Goal: Complete application form

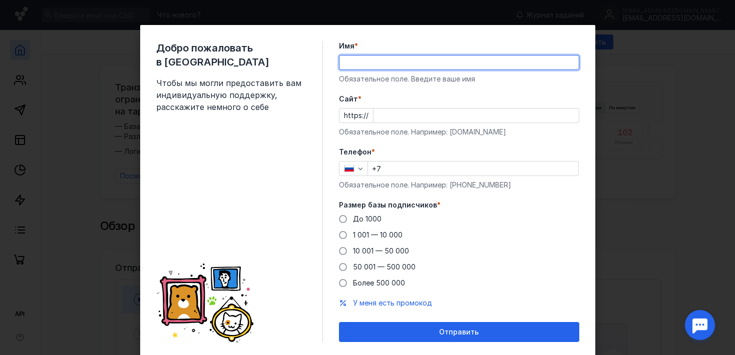
click at [358, 64] on input "Имя *" at bounding box center [458, 63] width 239 height 14
type input "[PERSON_NAME]"
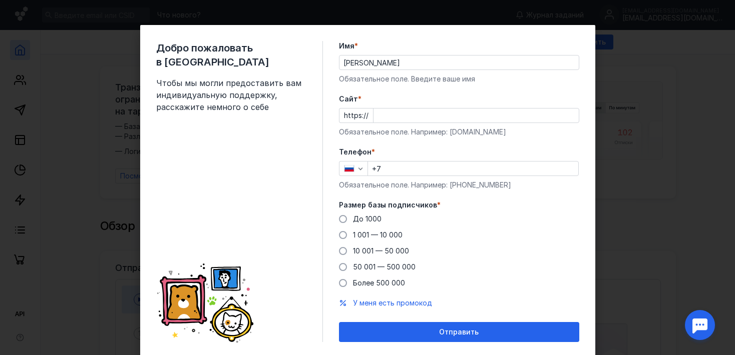
click at [493, 131] on div "Обязательное поле. Например: [DOMAIN_NAME]" at bounding box center [459, 132] width 240 height 10
drag, startPoint x: 493, startPoint y: 131, endPoint x: 444, endPoint y: 131, distance: 48.1
click at [444, 131] on div "Обязательное поле. Например: [DOMAIN_NAME]" at bounding box center [459, 132] width 240 height 10
copy div "[DOMAIN_NAME]"
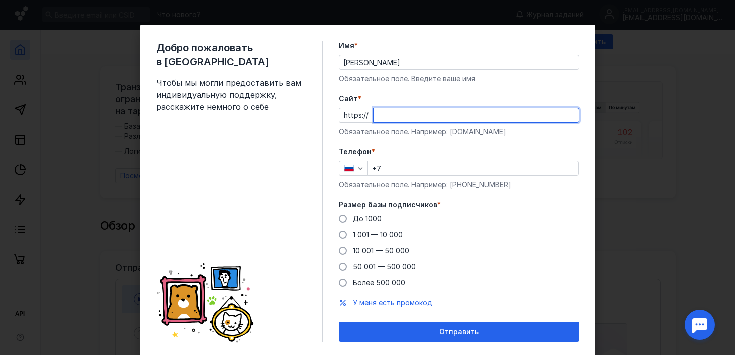
paste input "[DOMAIN_NAME]"
type input "[DOMAIN_NAME]"
click at [391, 171] on input "+7" at bounding box center [473, 169] width 210 height 14
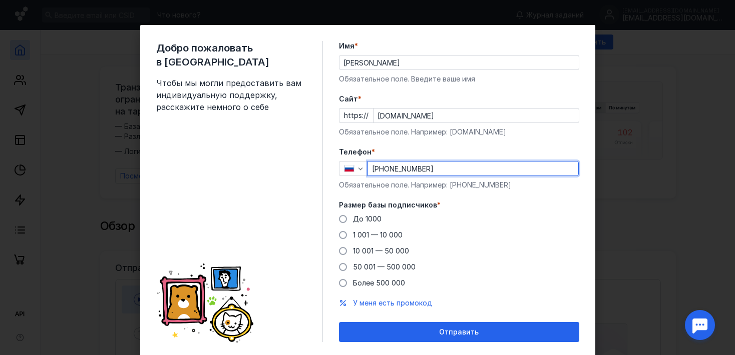
type input "[PHONE_NUMBER]"
click at [529, 290] on form "Имя * [PERSON_NAME] поле. Введите ваше имя [PERSON_NAME] * https:// [DOMAIN_NAM…" at bounding box center [459, 191] width 240 height 301
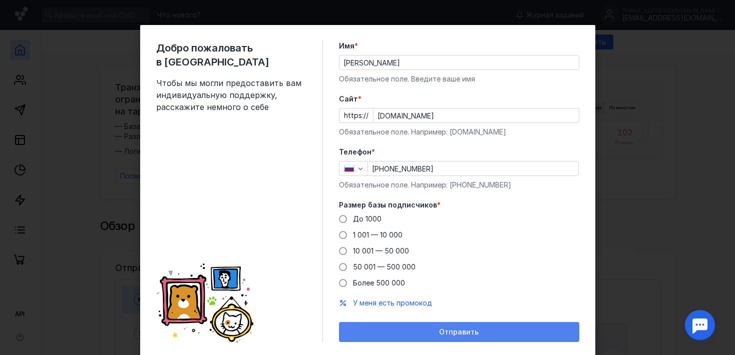
click at [442, 331] on span "Отправить" at bounding box center [459, 332] width 40 height 9
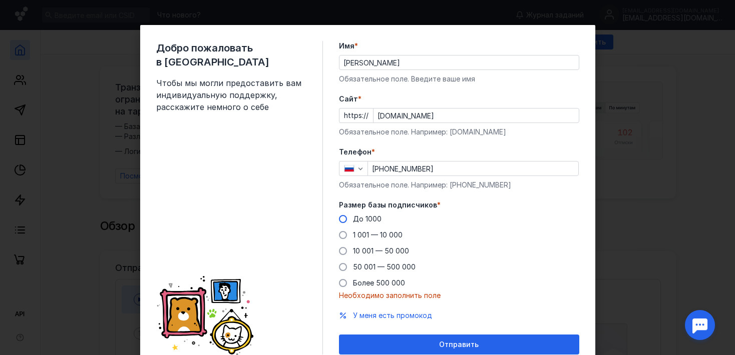
click at [339, 217] on span at bounding box center [343, 219] width 8 height 8
click at [0, 0] on input "До 1000" at bounding box center [0, 0] width 0 height 0
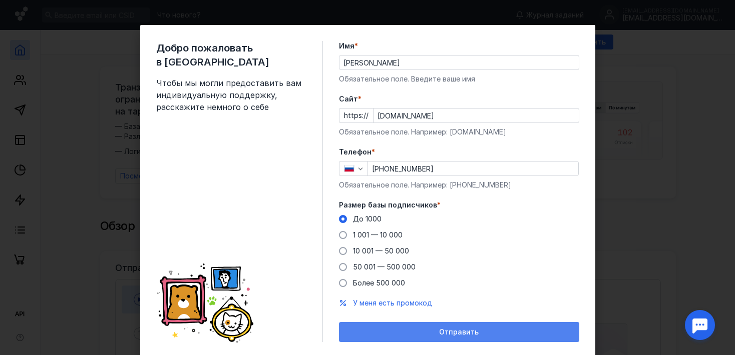
click at [464, 326] on div "Отправить" at bounding box center [459, 332] width 240 height 20
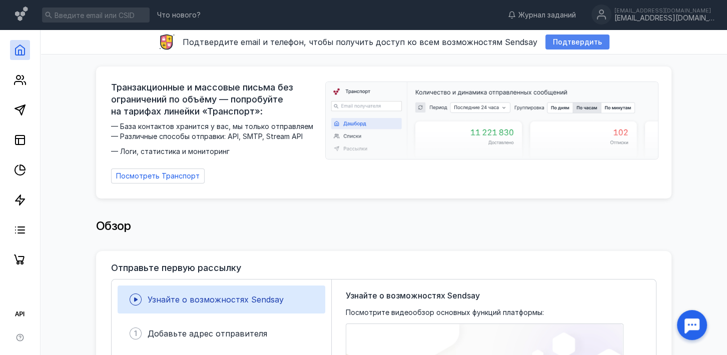
click at [563, 42] on span "Подтвердить" at bounding box center [577, 42] width 49 height 9
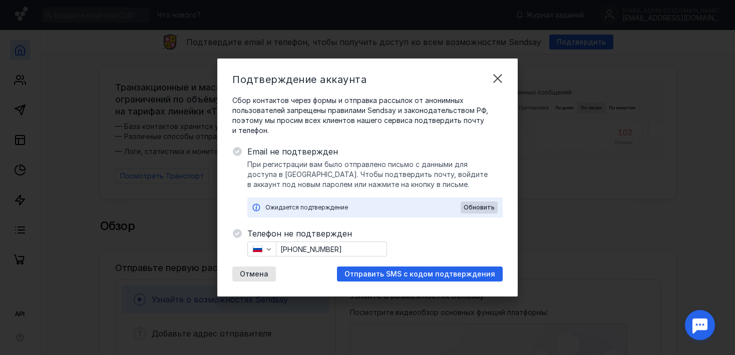
click at [281, 209] on div "Ожидается подтверждение" at bounding box center [362, 208] width 195 height 10
